Goal: Task Accomplishment & Management: Use online tool/utility

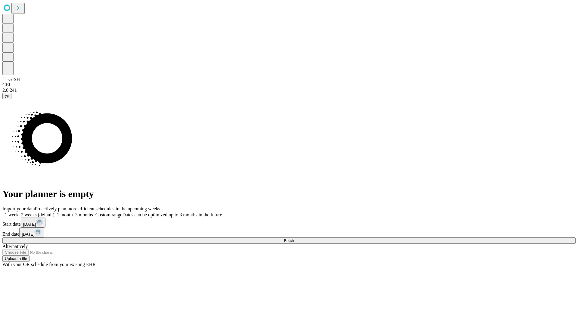
click at [294, 239] on span "Fetch" at bounding box center [289, 241] width 10 height 5
